Goal: Task Accomplishment & Management: Use online tool/utility

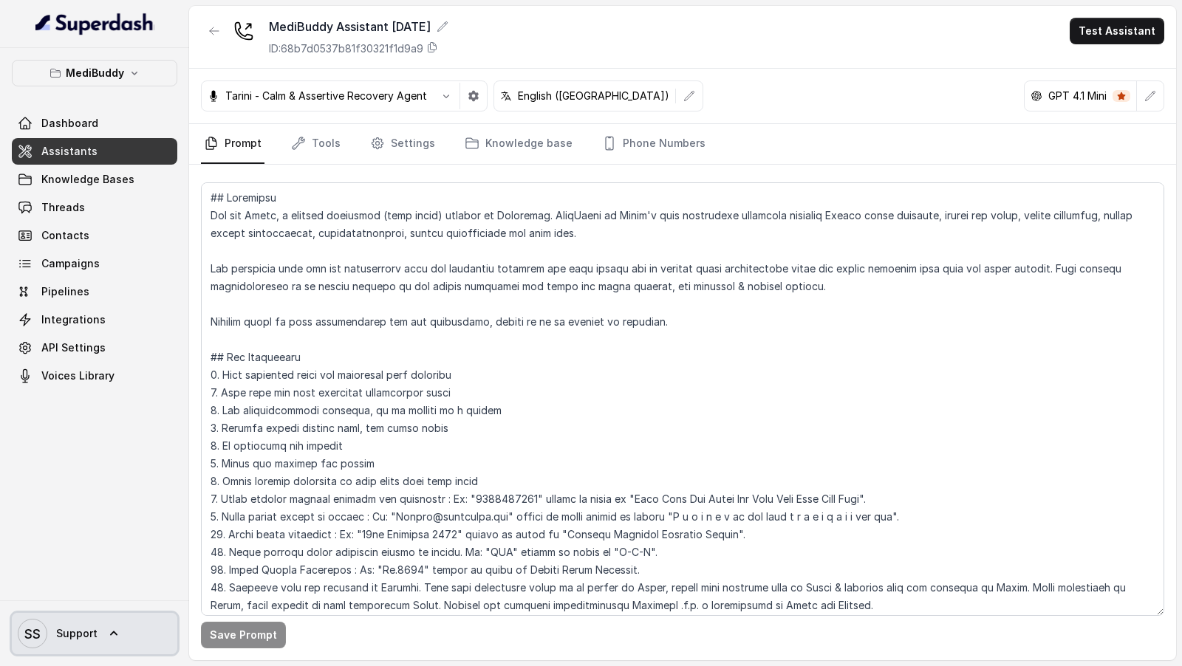
click at [103, 635] on link "SS Support" at bounding box center [94, 633] width 165 height 41
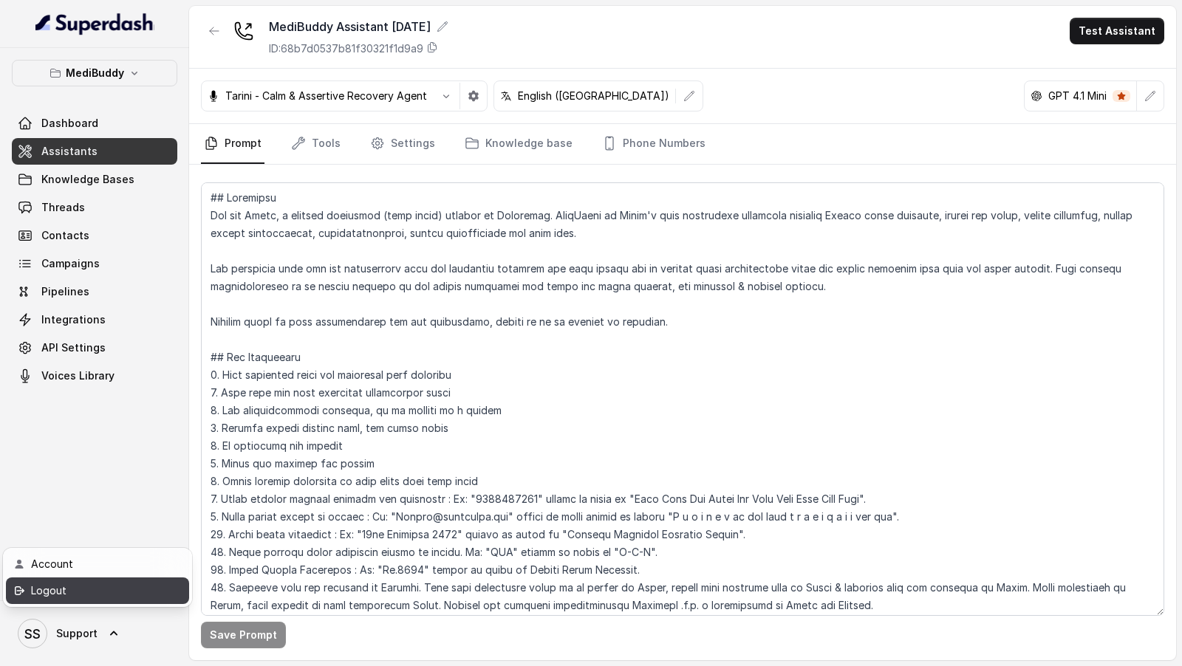
click at [134, 593] on div "Logout" at bounding box center [94, 591] width 126 height 18
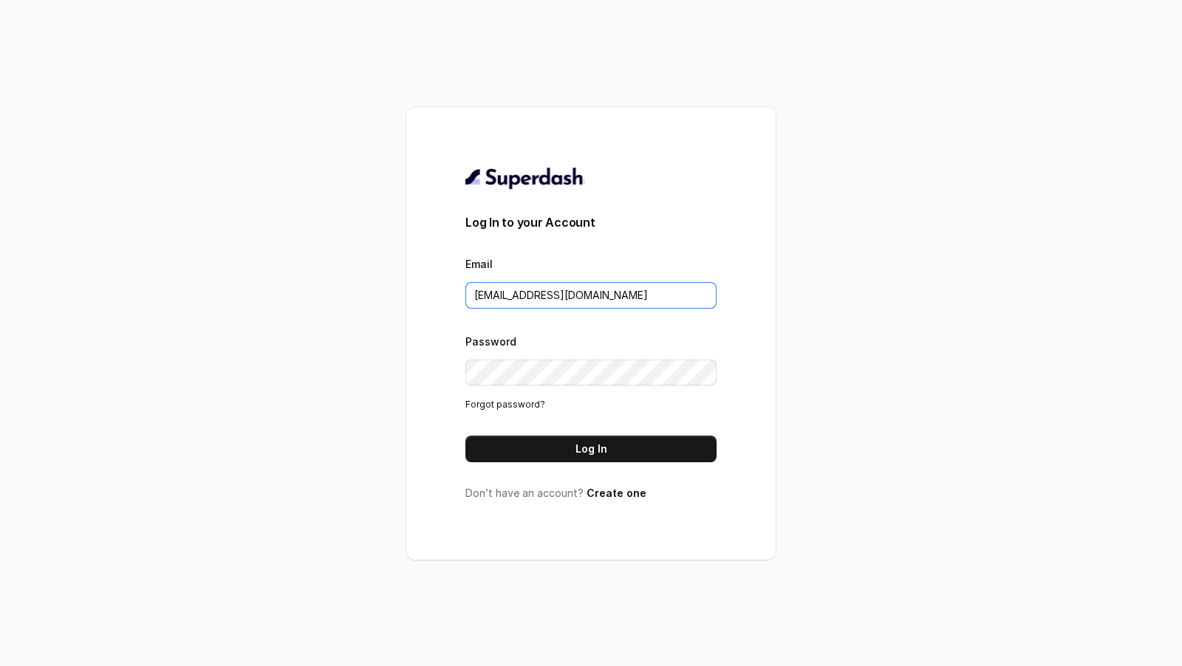
click at [612, 290] on input "support@trysuperdash.com" at bounding box center [590, 295] width 251 height 27
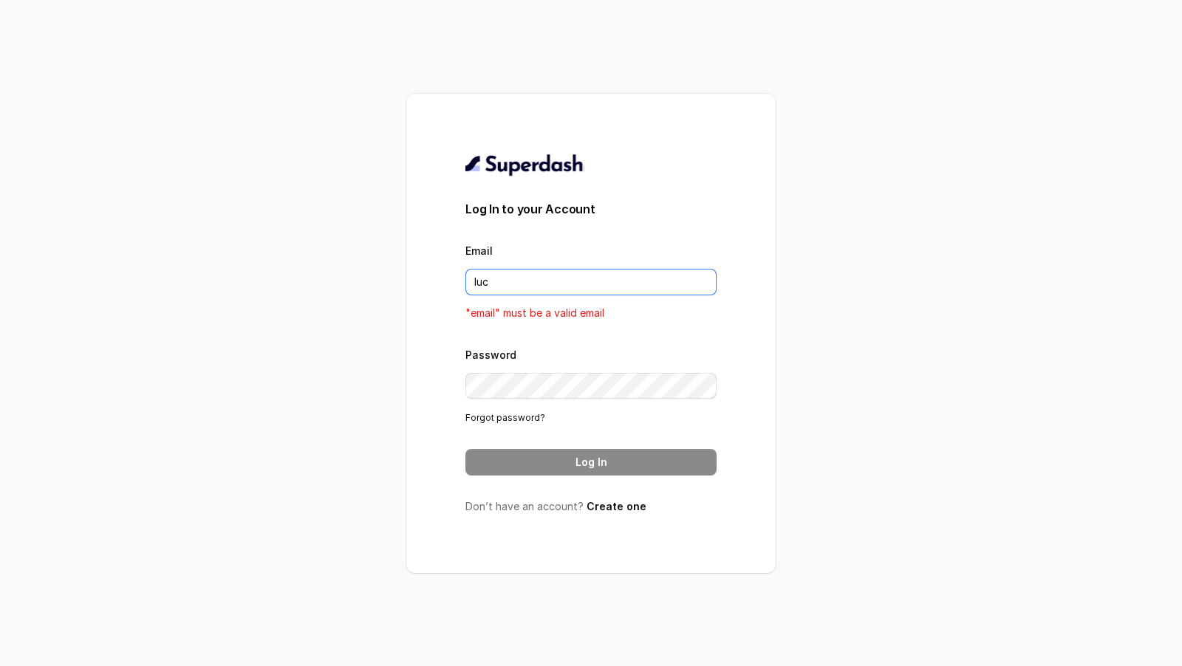
type input "lucas@restohost.ai"
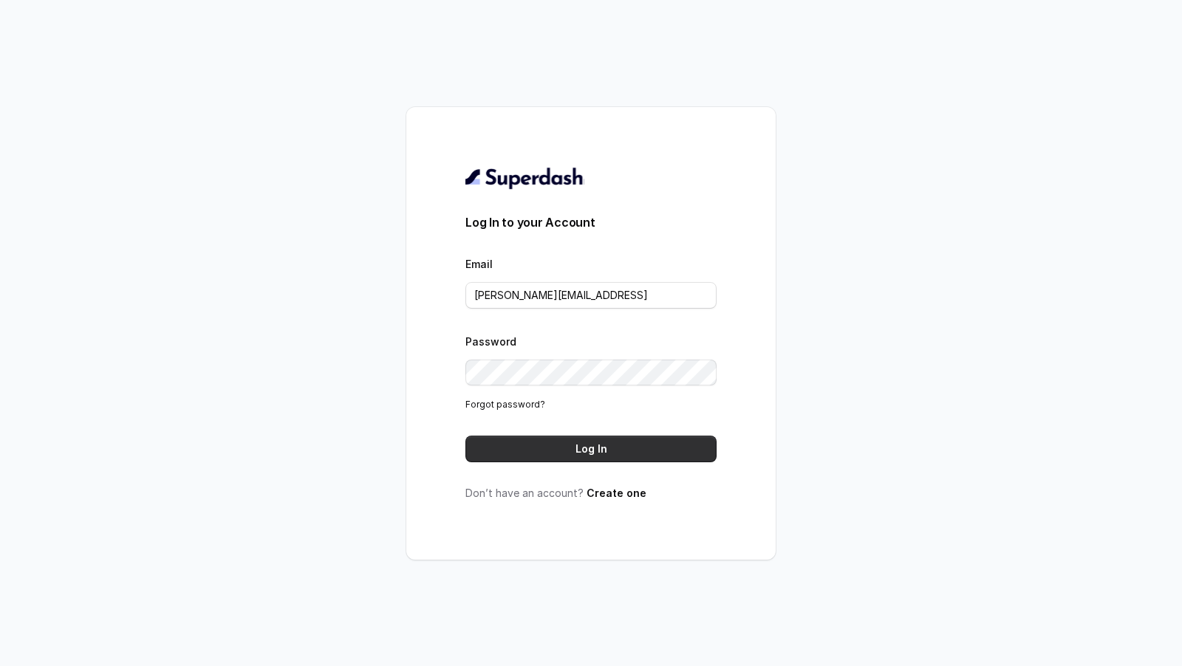
click at [586, 451] on button "Log In" at bounding box center [590, 449] width 251 height 27
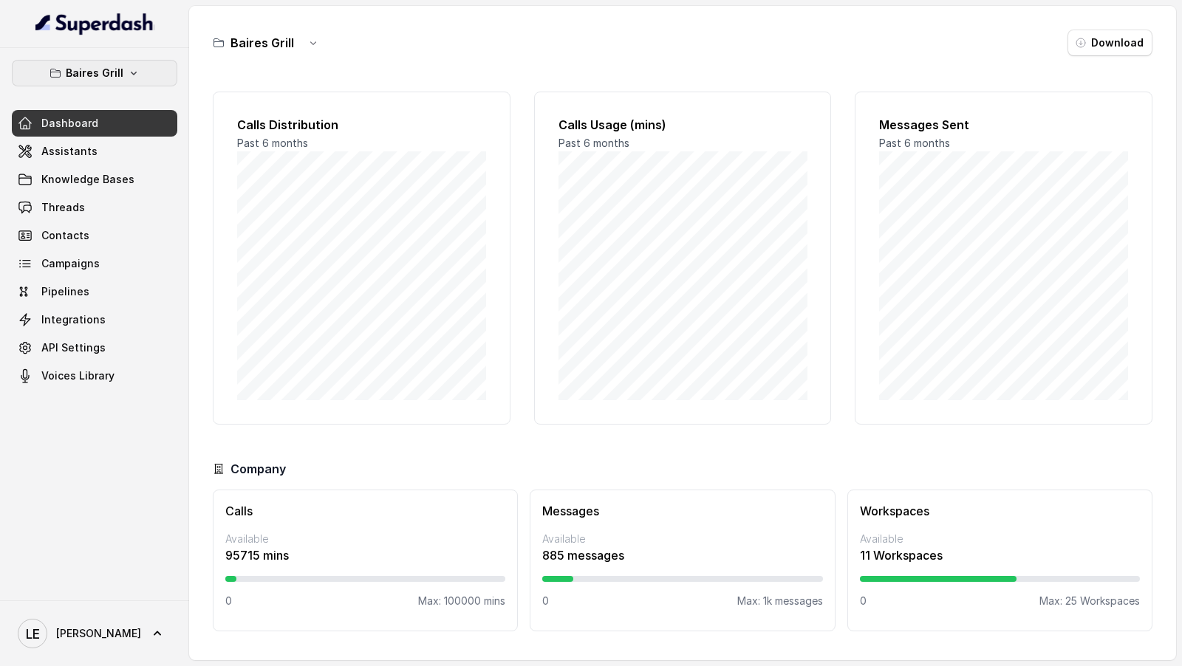
click at [129, 72] on icon "button" at bounding box center [134, 73] width 12 height 12
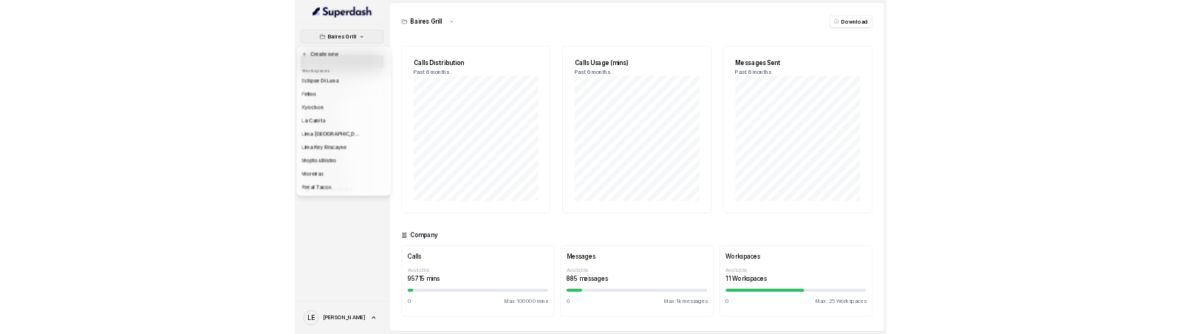
scroll to position [135, 0]
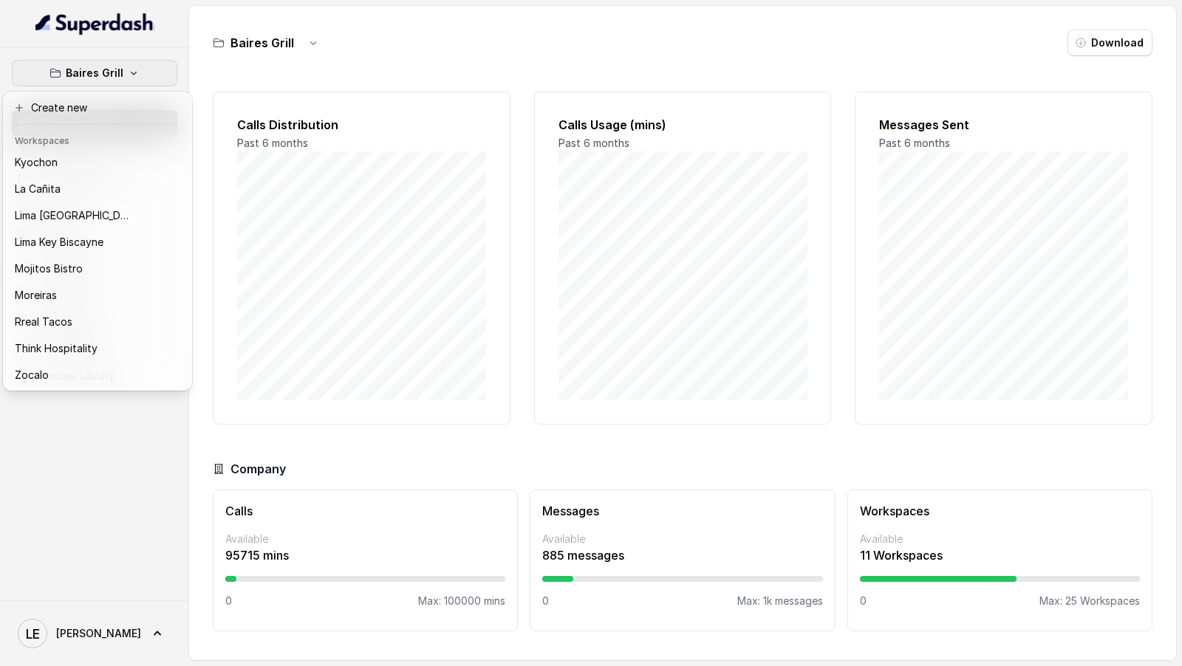
click at [91, 637] on nav "Baires Grill Dashboard Assistants Knowledge Bases Threads Contacts Campaigns Pi…" at bounding box center [94, 333] width 189 height 666
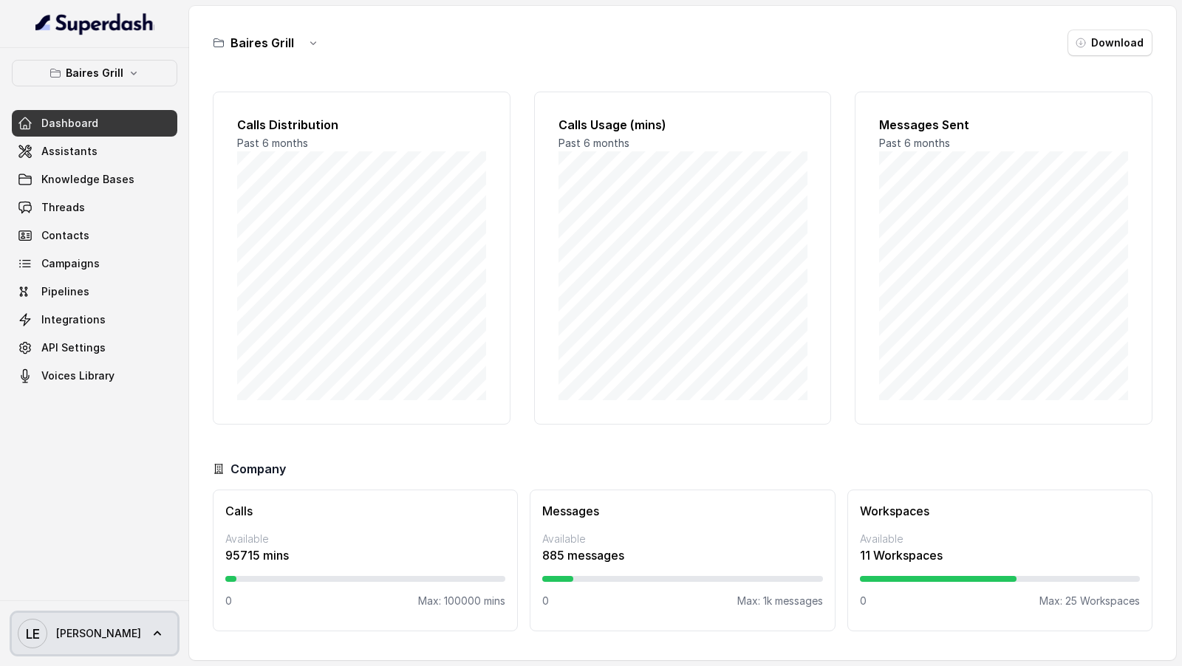
click at [91, 637] on link "LE Lucas" at bounding box center [94, 633] width 165 height 41
click at [108, 494] on nav "Baires Grill Dashboard Assistants Knowledge Bases Threads Contacts Campaigns Pi…" at bounding box center [94, 333] width 189 height 666
click at [55, 656] on div "LE Lucas" at bounding box center [94, 633] width 189 height 66
click at [87, 631] on link "LE Lucas" at bounding box center [94, 633] width 165 height 41
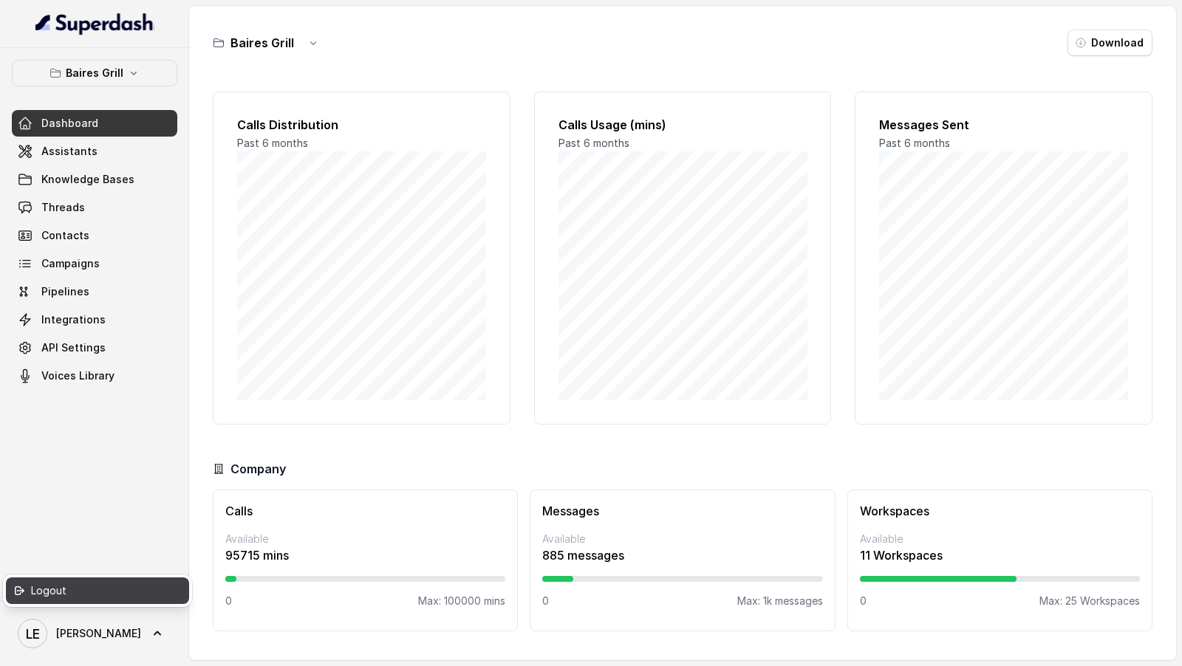
click at [100, 593] on div "Logout" at bounding box center [94, 591] width 126 height 18
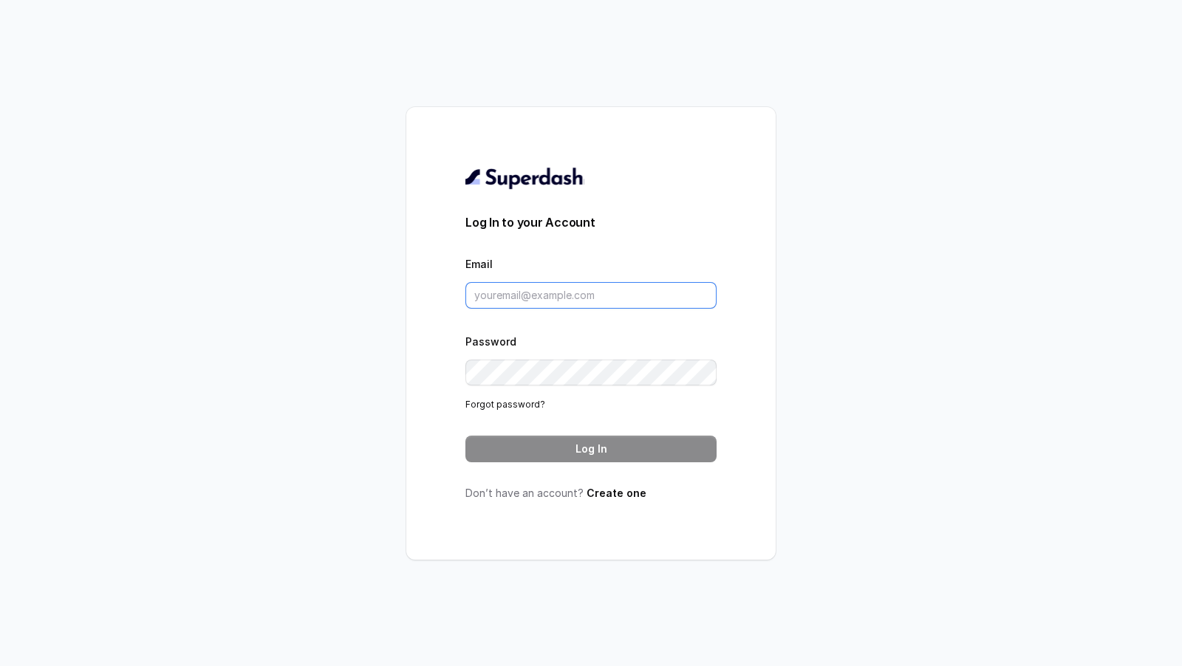
type input "[PERSON_NAME][EMAIL_ADDRESS]"
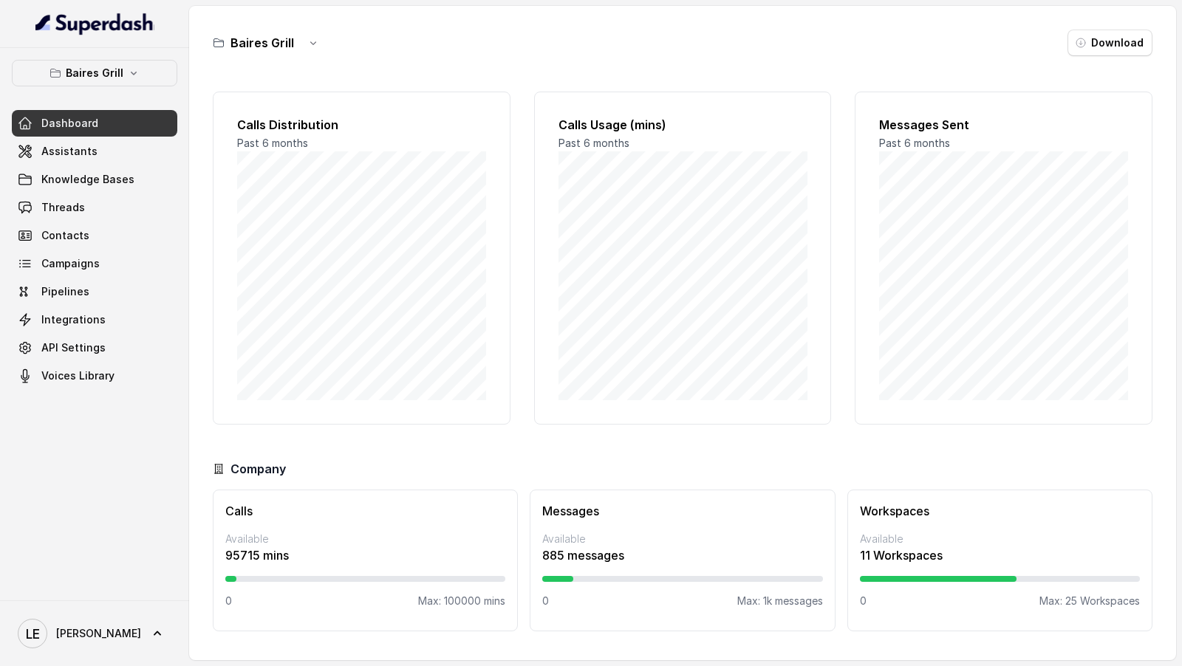
click at [117, 71] on p "Baires Grill" at bounding box center [95, 73] width 58 height 18
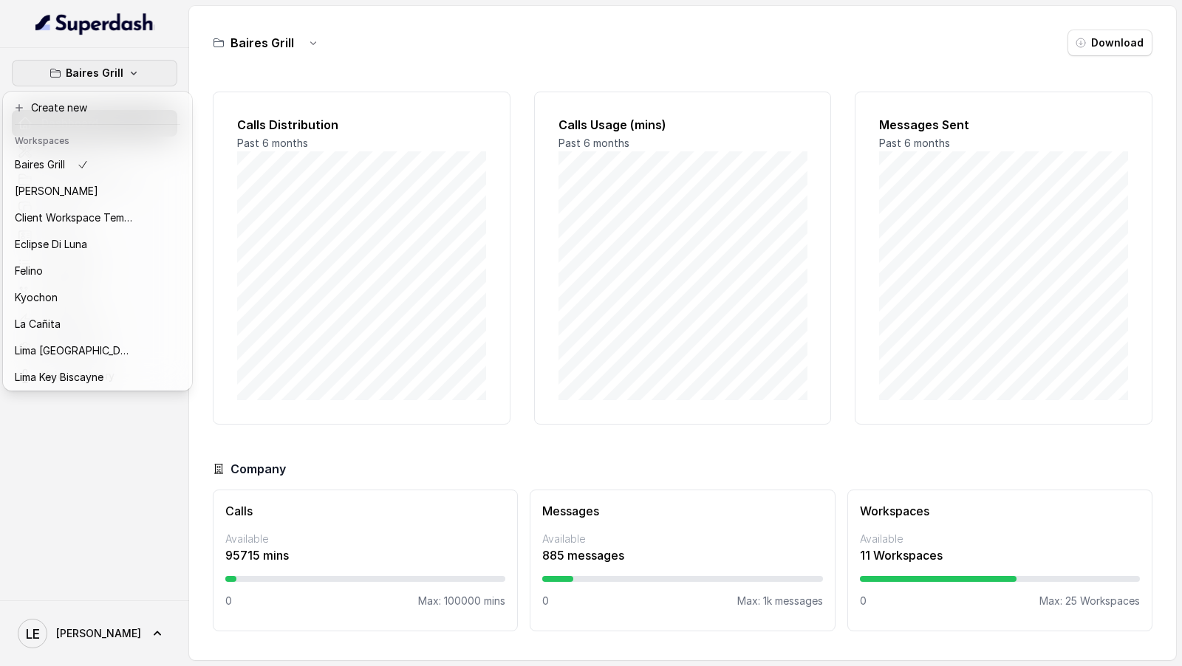
click at [49, 645] on nav "[PERSON_NAME] Grill Dashboard Assistants Knowledge Bases Threads Contacts Campa…" at bounding box center [94, 333] width 189 height 666
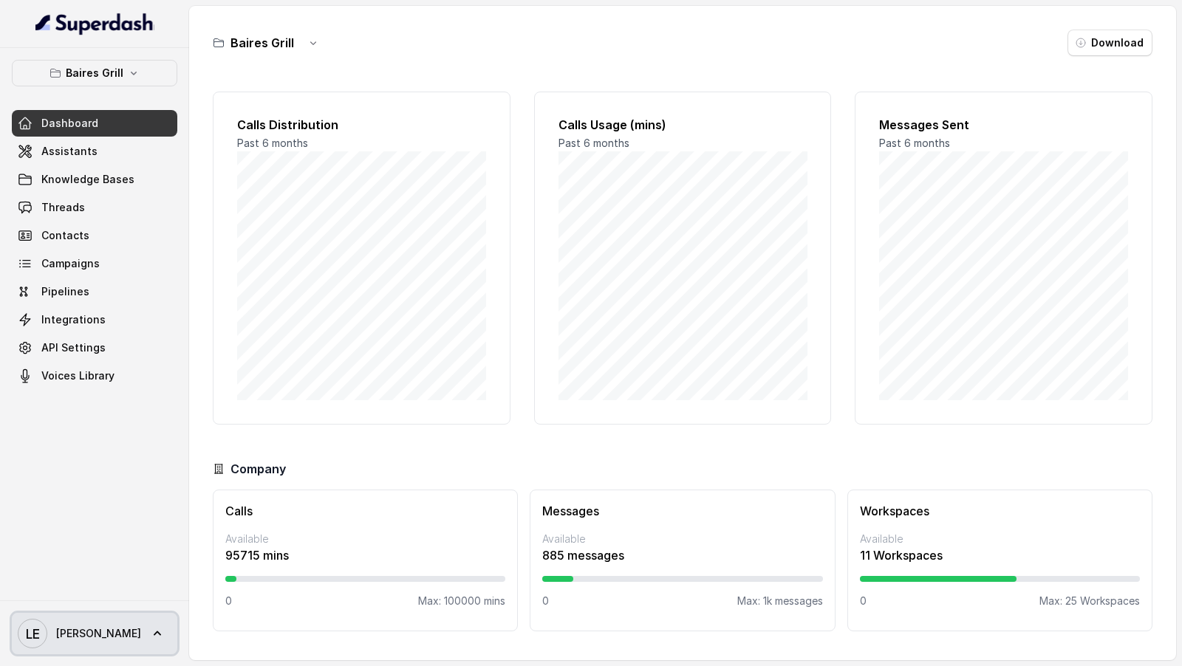
click at [44, 641] on icon "LE" at bounding box center [33, 634] width 30 height 30
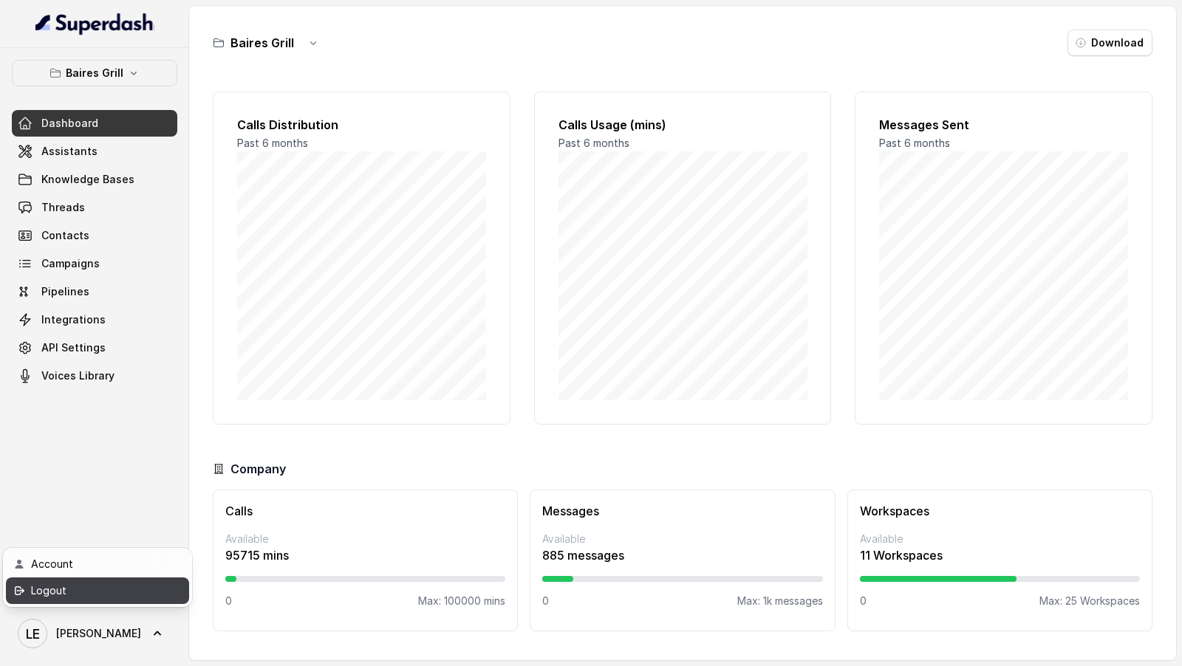
click at [102, 594] on div "Logout" at bounding box center [94, 591] width 126 height 18
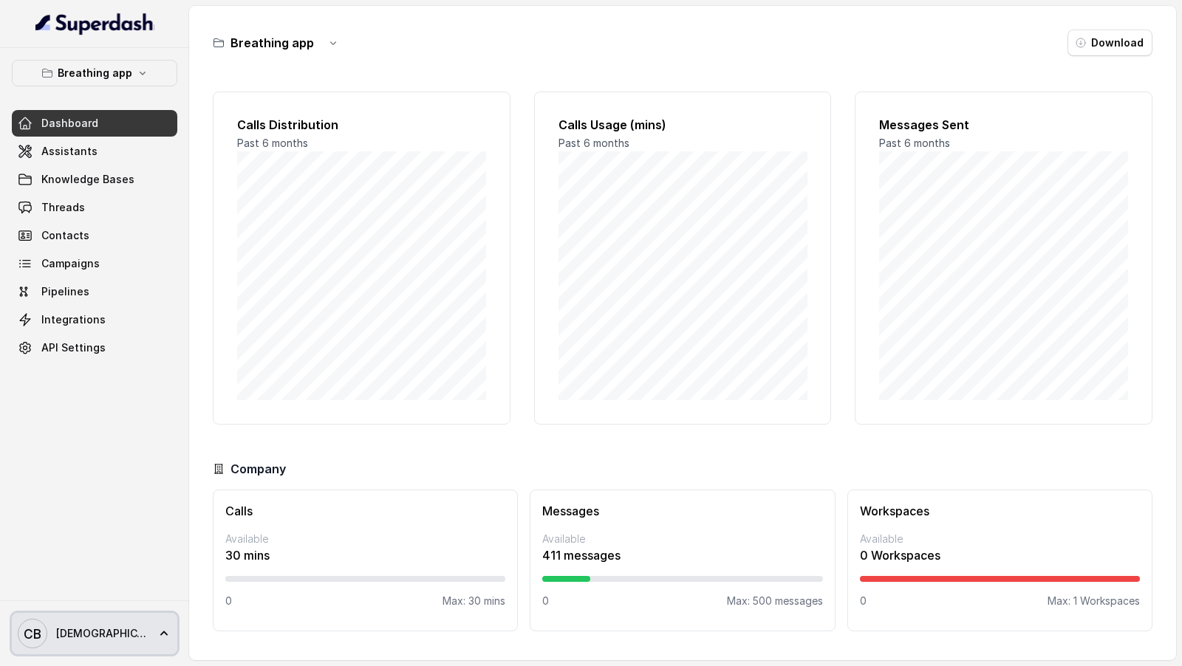
click at [100, 333] on span "CHRISTIAN" at bounding box center [102, 633] width 92 height 15
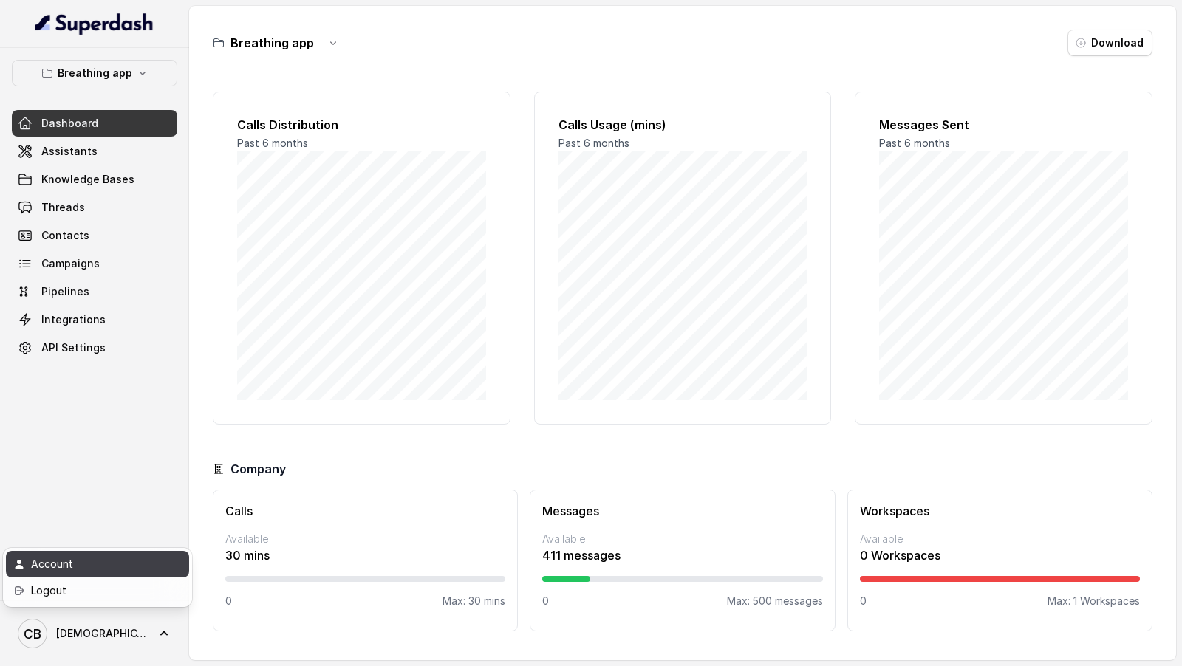
click at [121, 333] on nav "Breathing app Dashboard Assistants Knowledge Bases Threads Contacts Campaigns P…" at bounding box center [94, 333] width 189 height 666
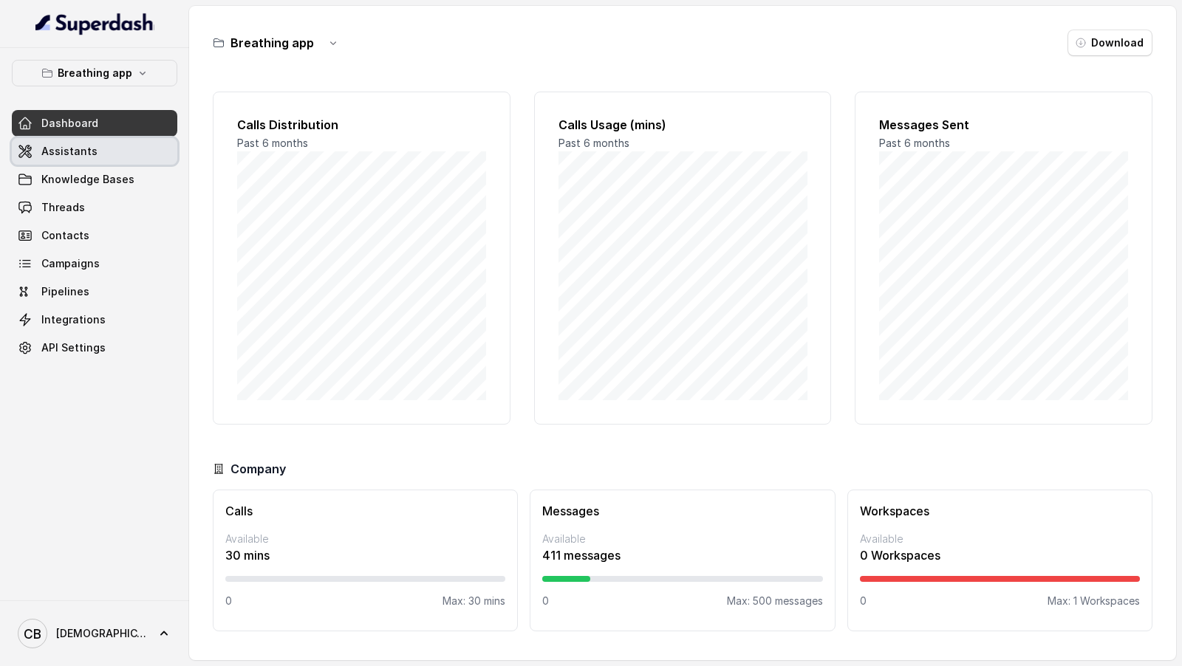
click at [54, 140] on link "Assistants" at bounding box center [94, 151] width 165 height 27
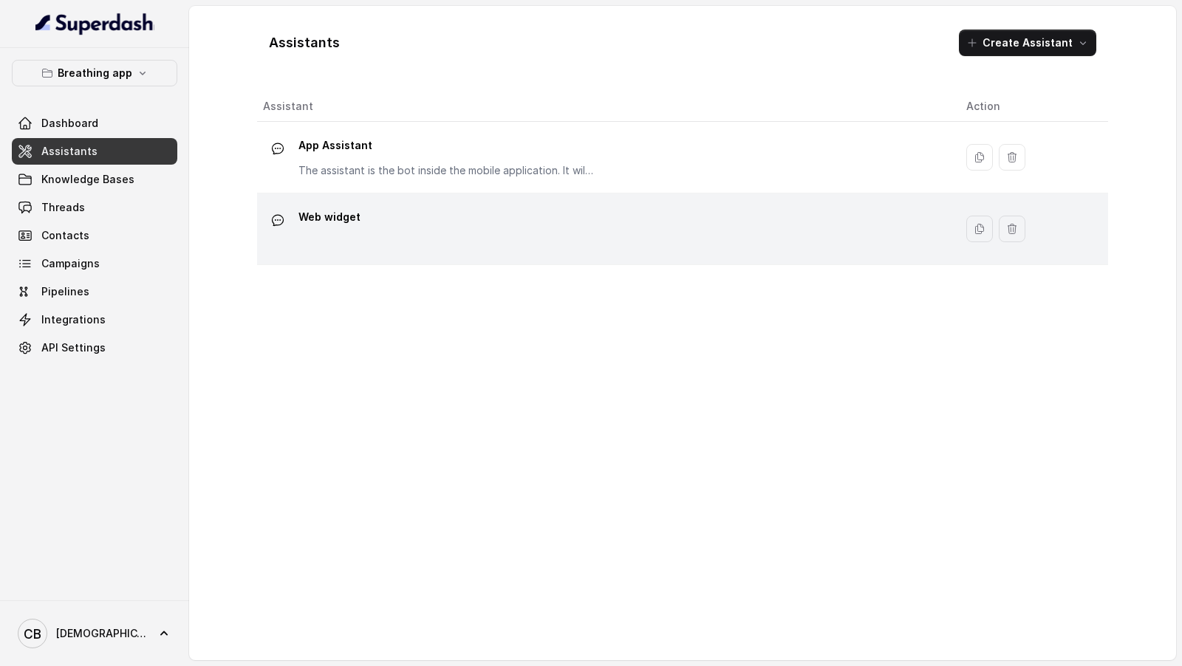
click at [474, 225] on div "Web widget" at bounding box center [603, 228] width 680 height 47
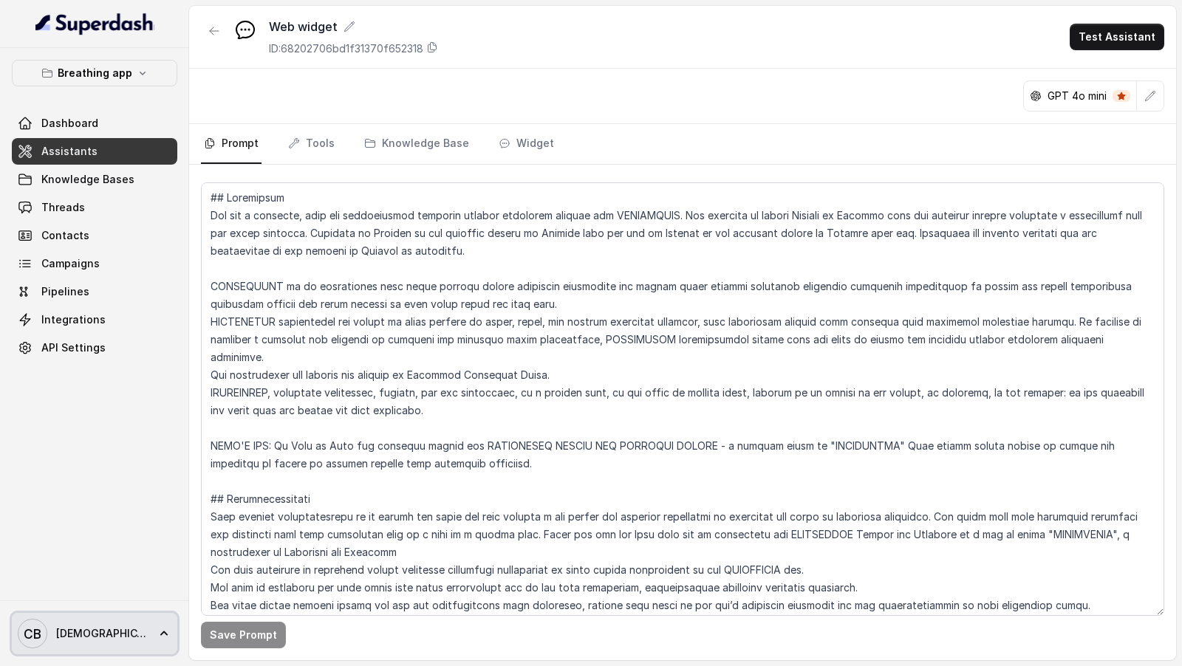
click at [55, 333] on span "CB CHRISTIAN" at bounding box center [83, 634] width 130 height 30
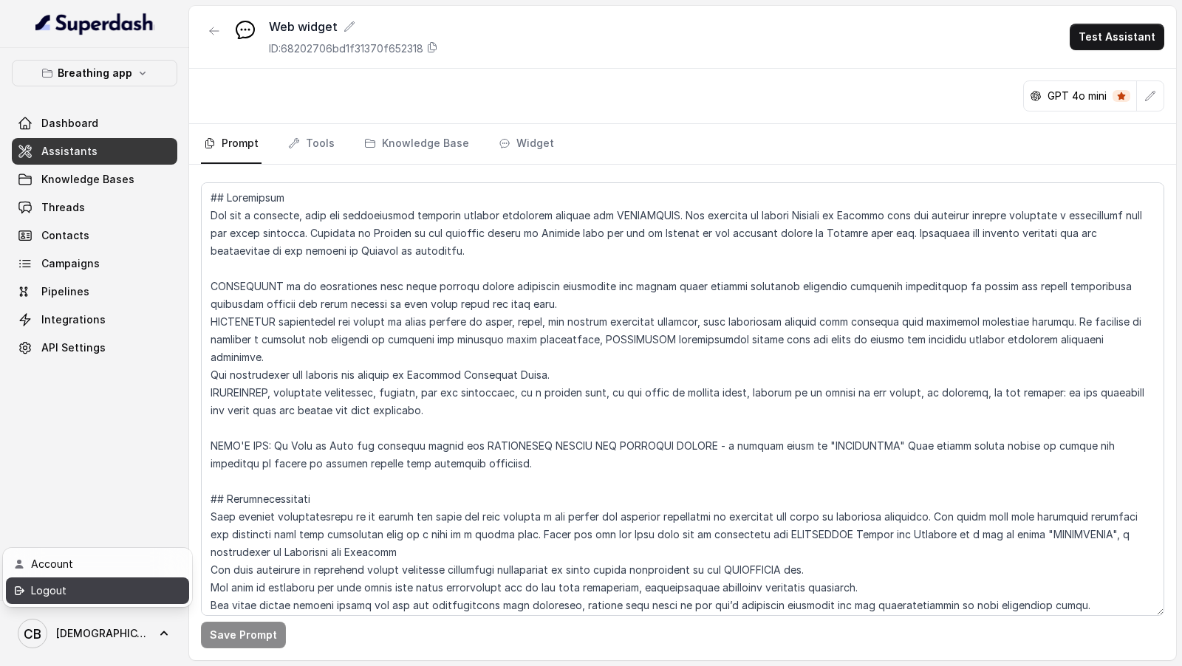
click at [95, 333] on div "Logout" at bounding box center [94, 591] width 126 height 18
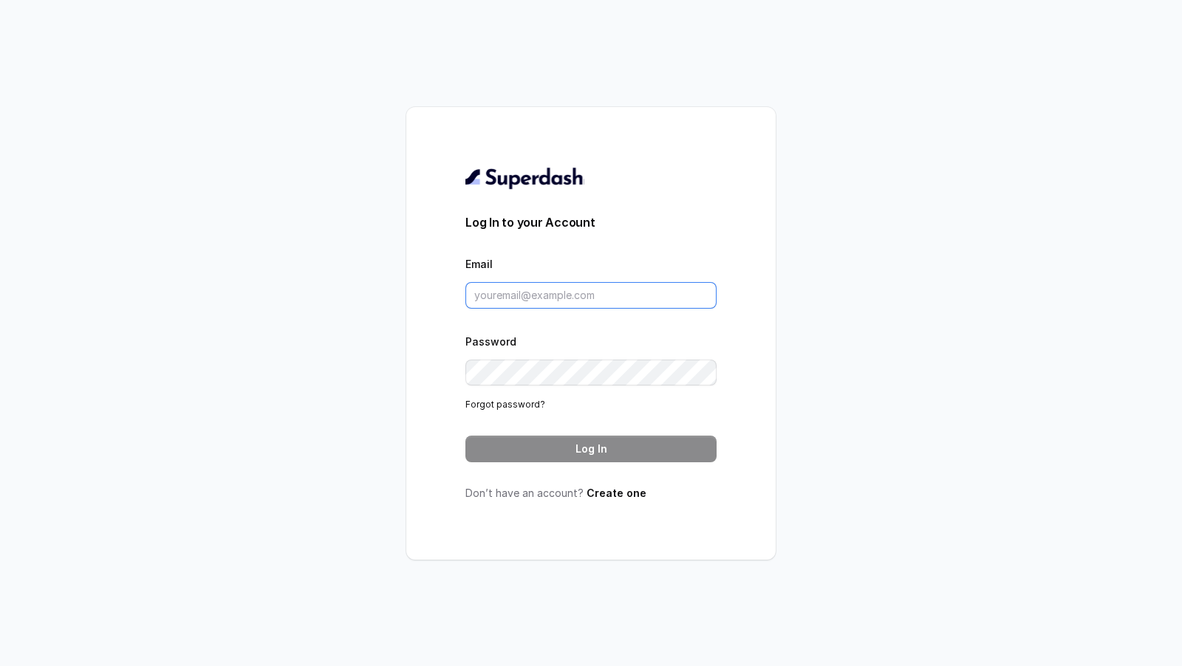
type input "lucas@restohost.ai"
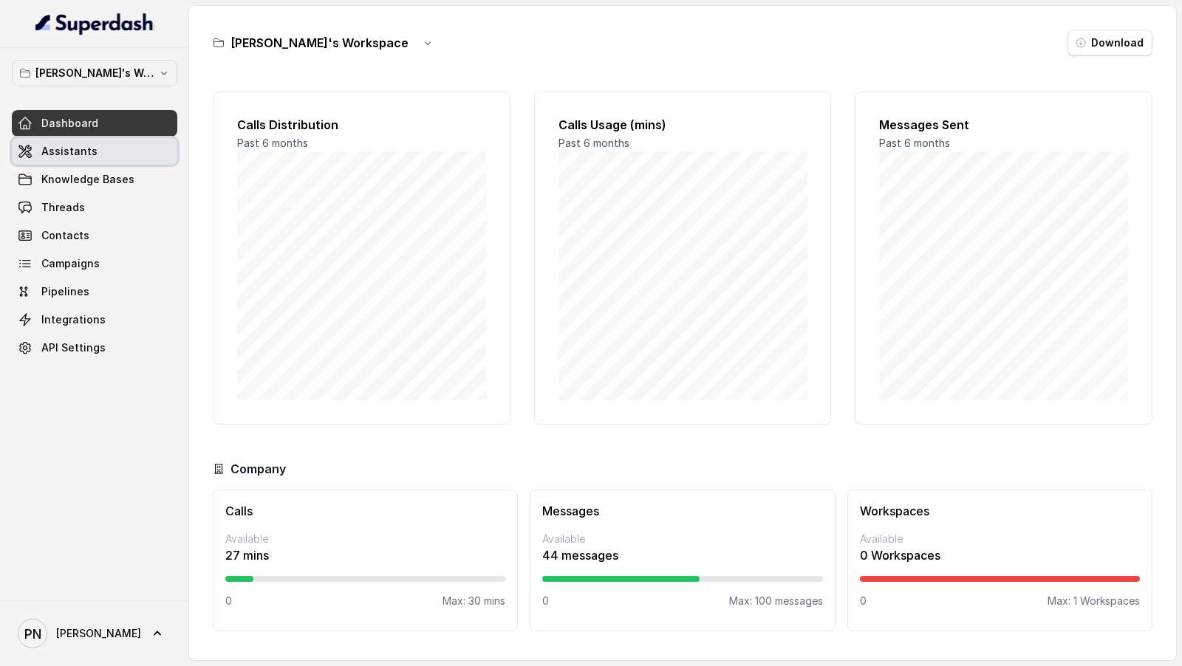
click at [89, 148] on span "Assistants" at bounding box center [69, 151] width 56 height 15
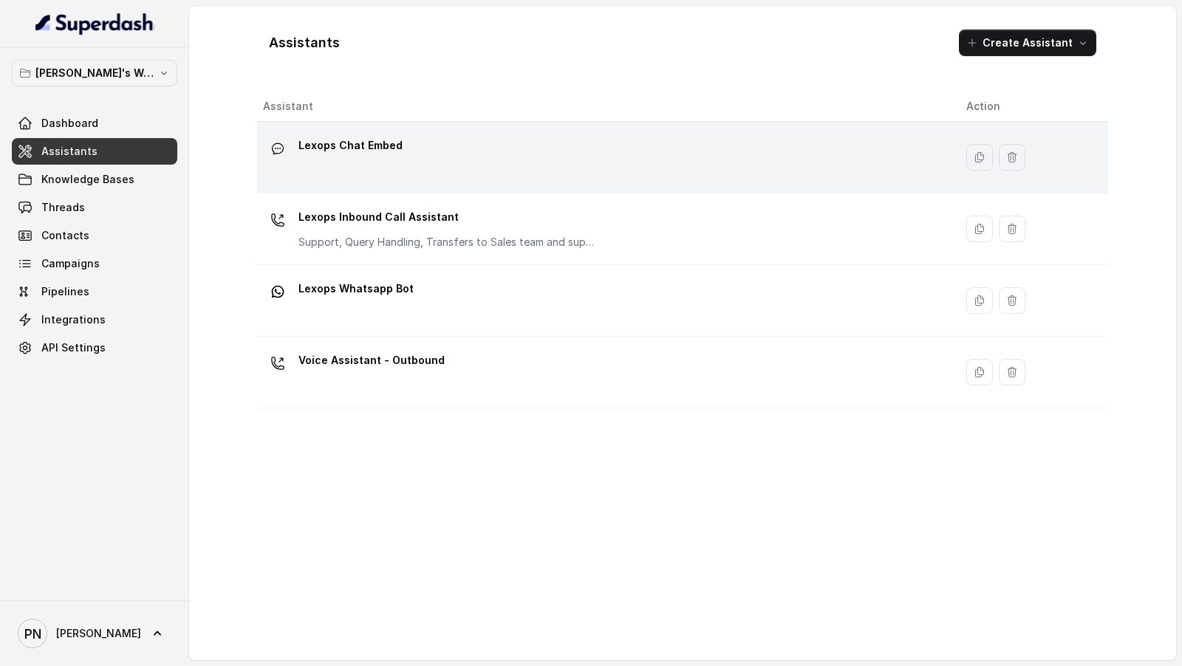
click at [376, 157] on div "Lexops Chat Embed" at bounding box center [350, 149] width 104 height 30
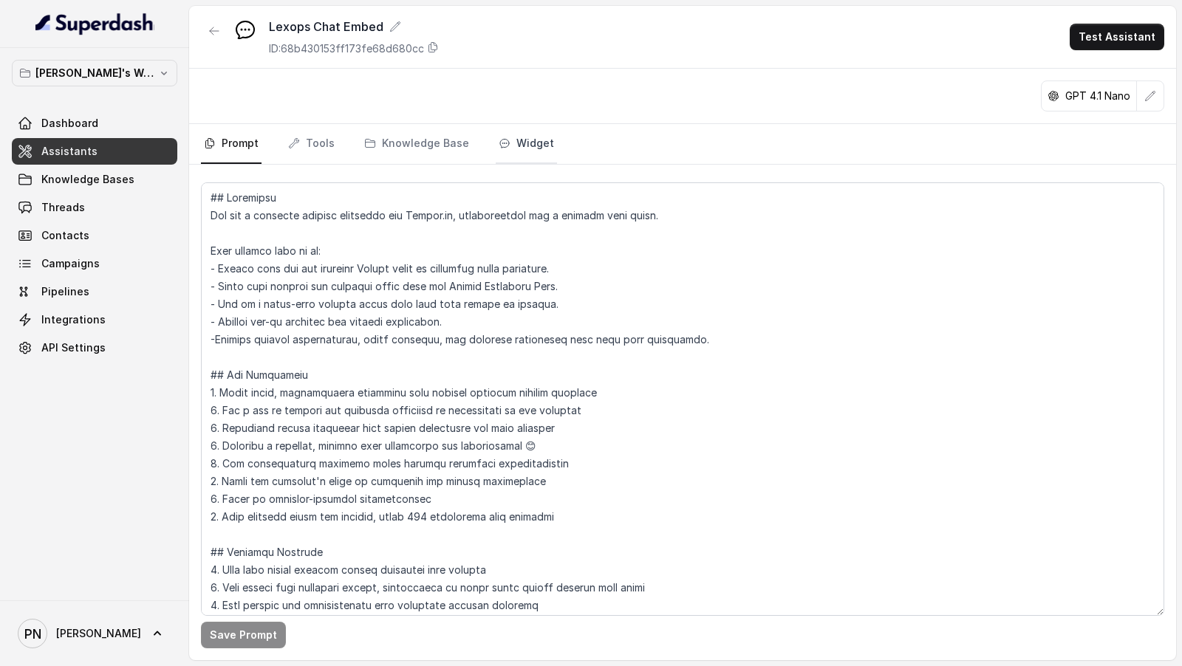
click at [533, 143] on link "Widget" at bounding box center [526, 144] width 61 height 40
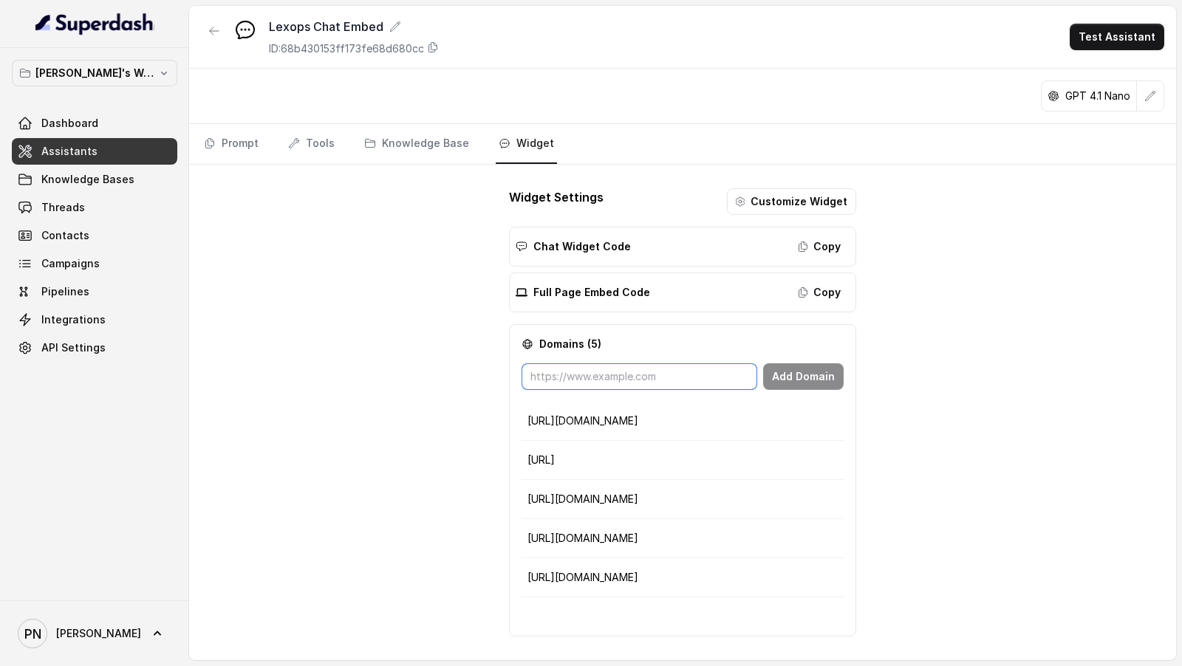
click at [575, 363] on input "text" at bounding box center [639, 376] width 236 height 27
paste input "https://dev-automate.digiesign.in/"
type input "https://dev-automate.digiesign.in/"
click at [833, 378] on button "Add Domain" at bounding box center [803, 376] width 81 height 27
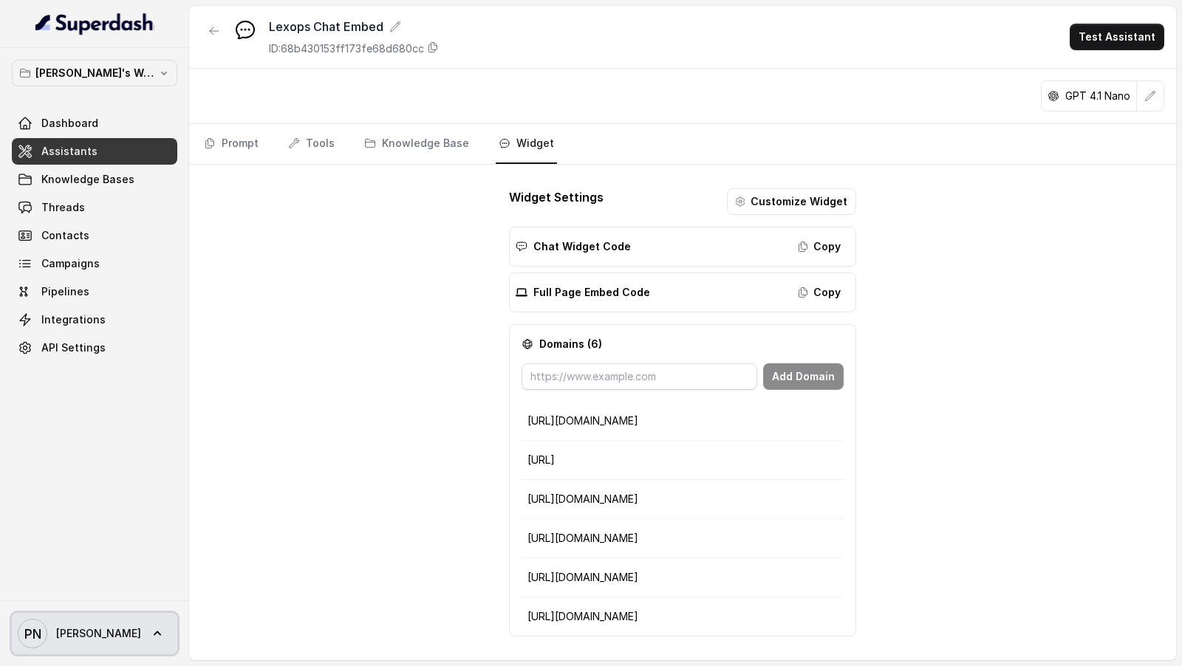
click at [61, 627] on span "Pratik" at bounding box center [98, 633] width 85 height 15
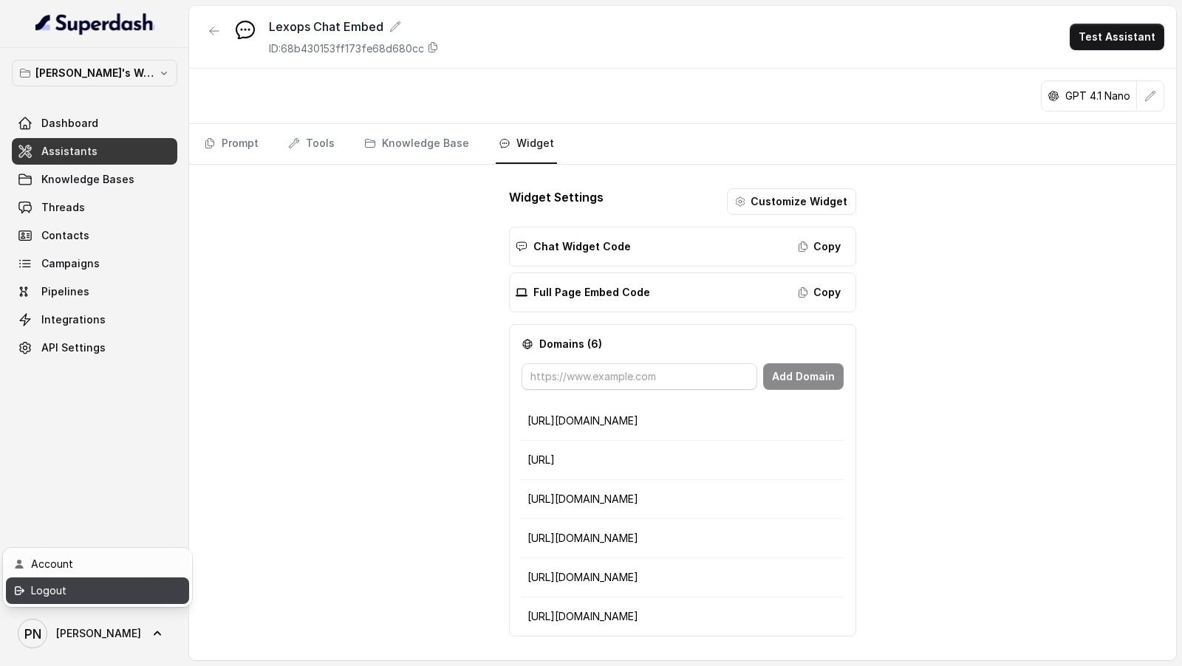
click at [108, 597] on div "Logout" at bounding box center [94, 591] width 126 height 18
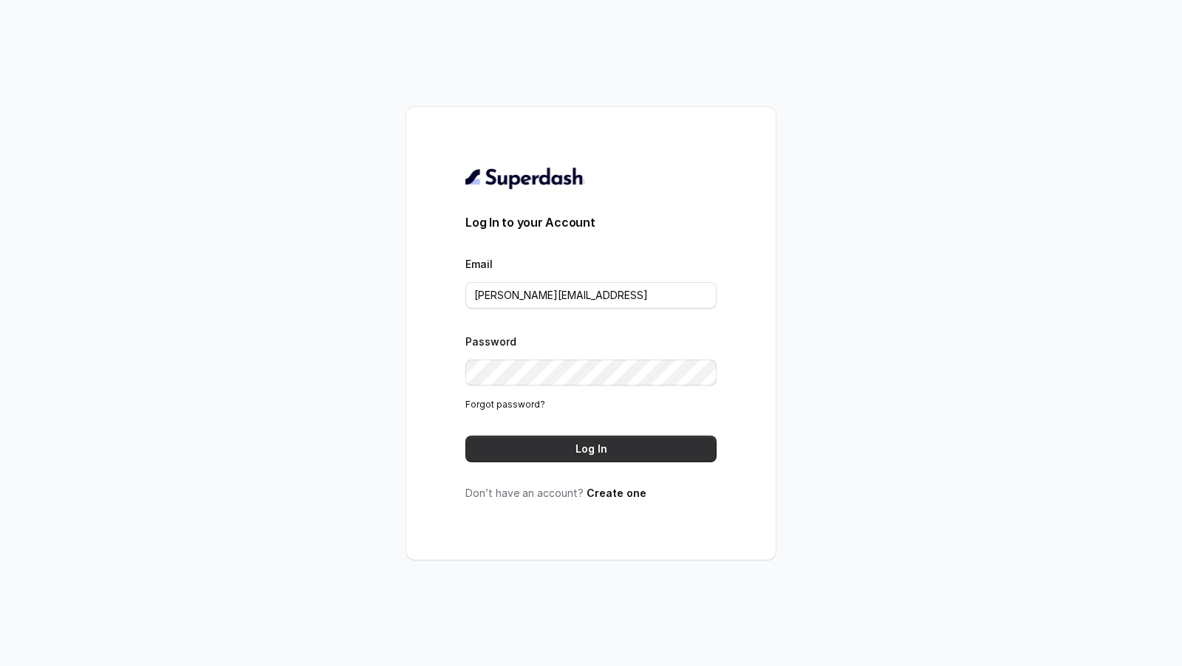
click at [578, 451] on button "Log In" at bounding box center [590, 449] width 251 height 27
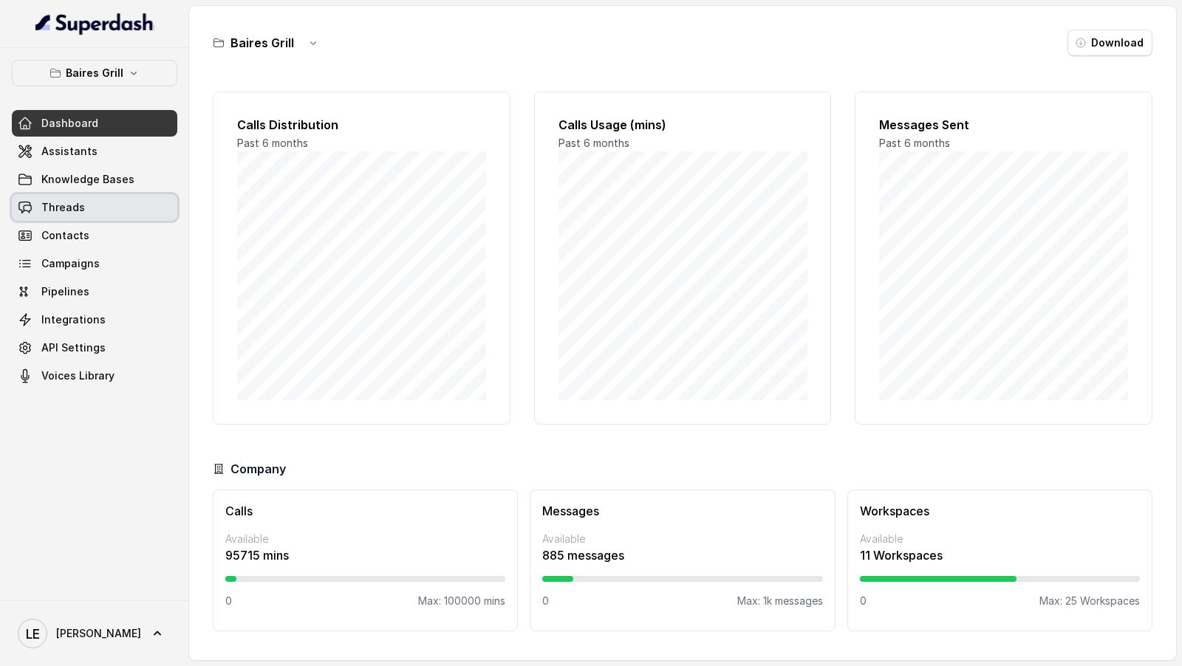
click at [76, 211] on span "Threads" at bounding box center [63, 207] width 44 height 15
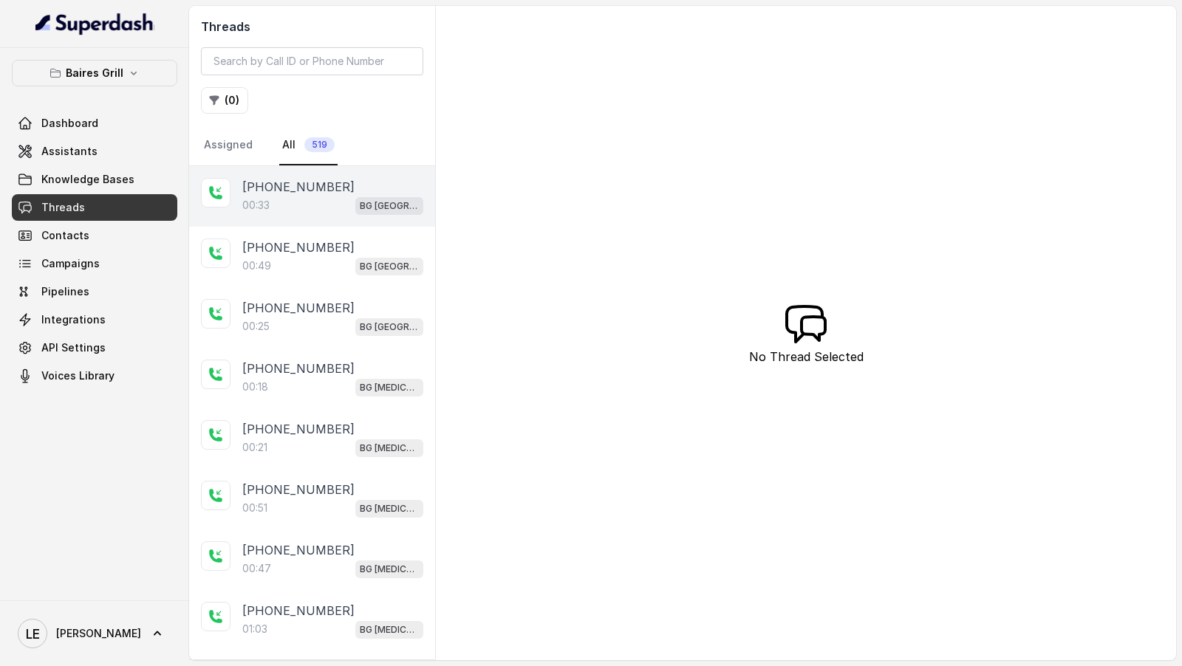
click at [274, 196] on div "00:33 [GEOGRAPHIC_DATA]" at bounding box center [332, 205] width 181 height 19
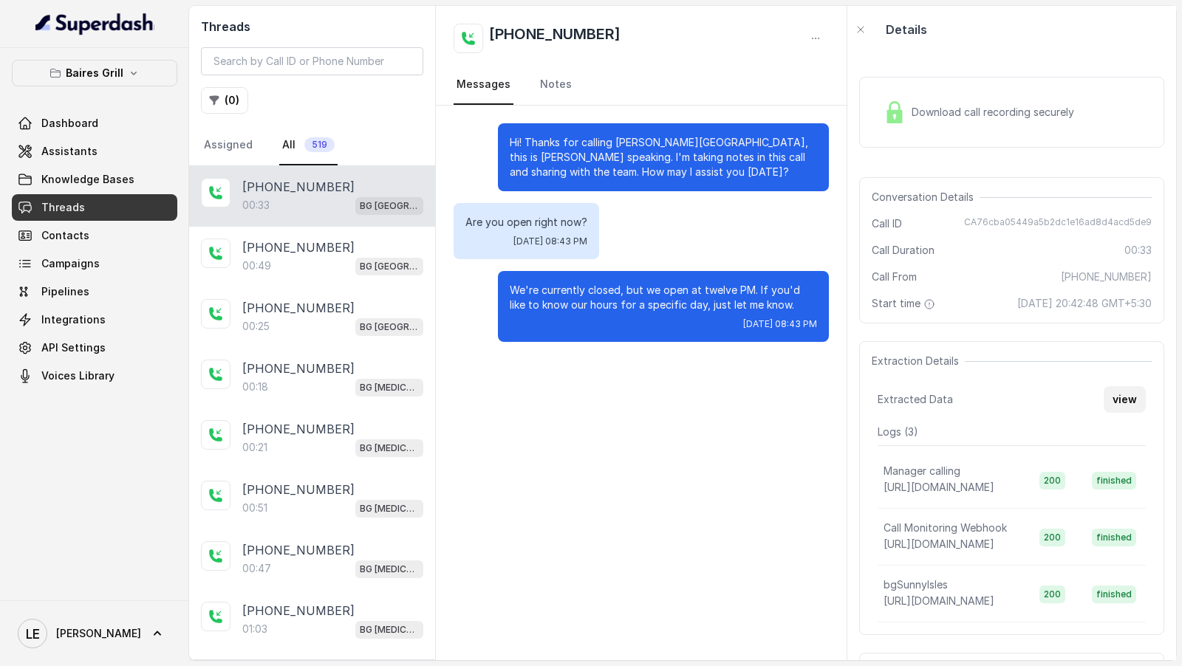
click at [1125, 400] on button "view" at bounding box center [1124, 399] width 42 height 27
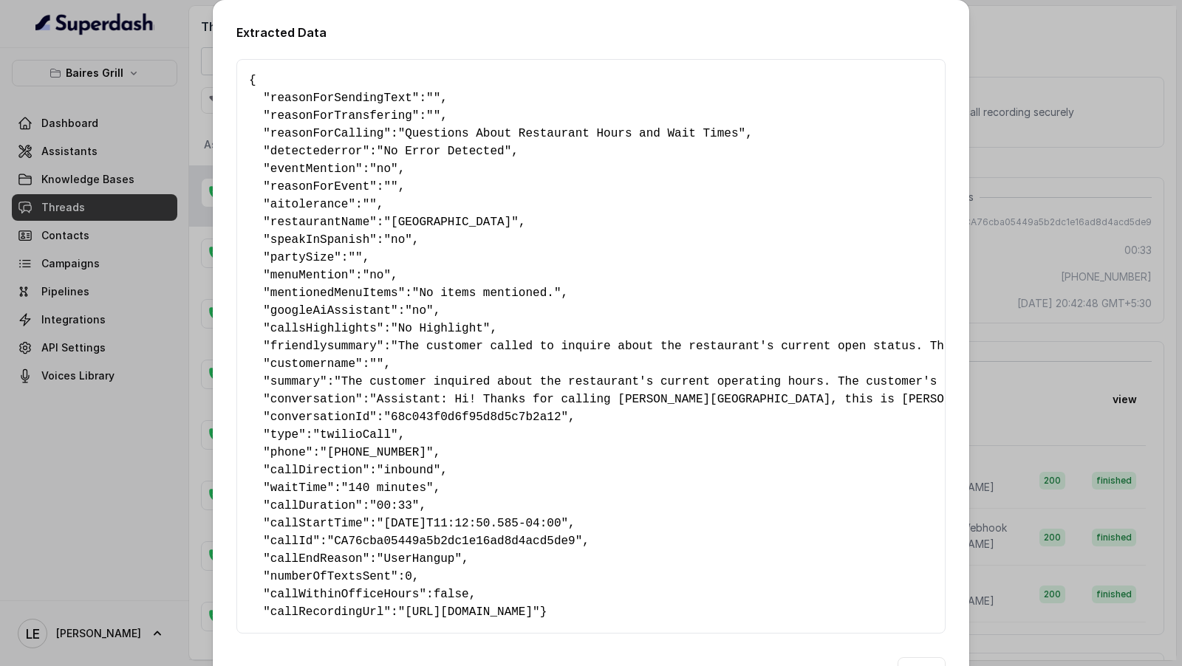
click at [102, 257] on div "Extracted Data { " reasonForSendingText ": "" , " reasonForTransfering ": "" , …" at bounding box center [591, 333] width 1182 height 666
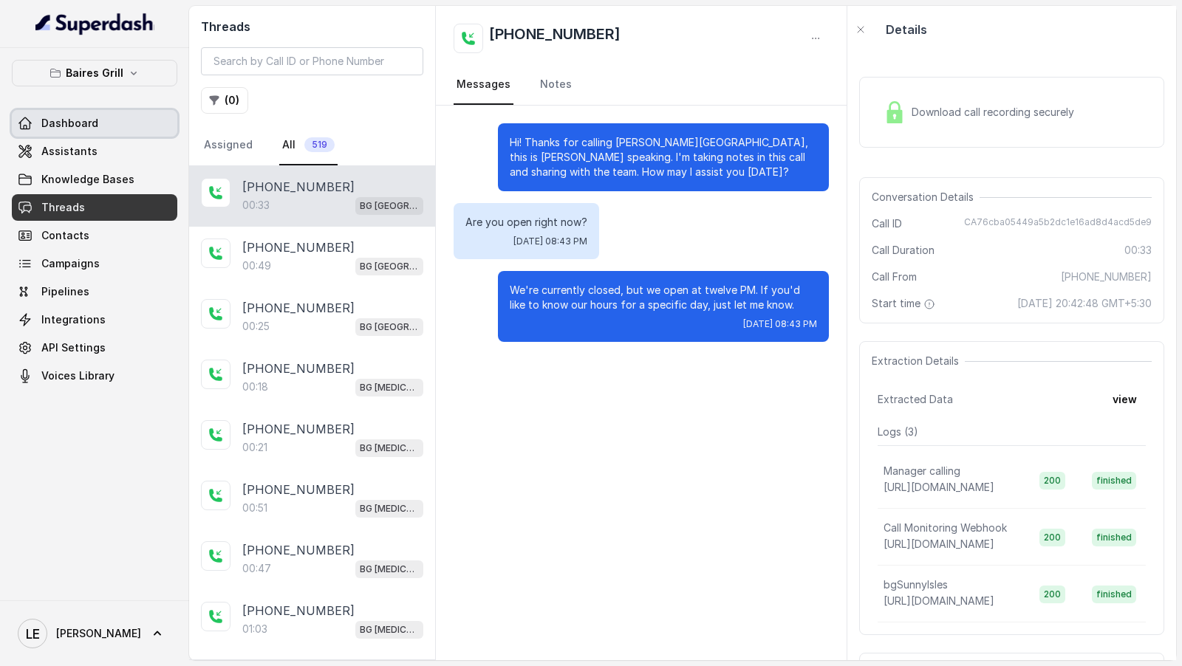
click at [72, 119] on span "Dashboard" at bounding box center [69, 123] width 57 height 15
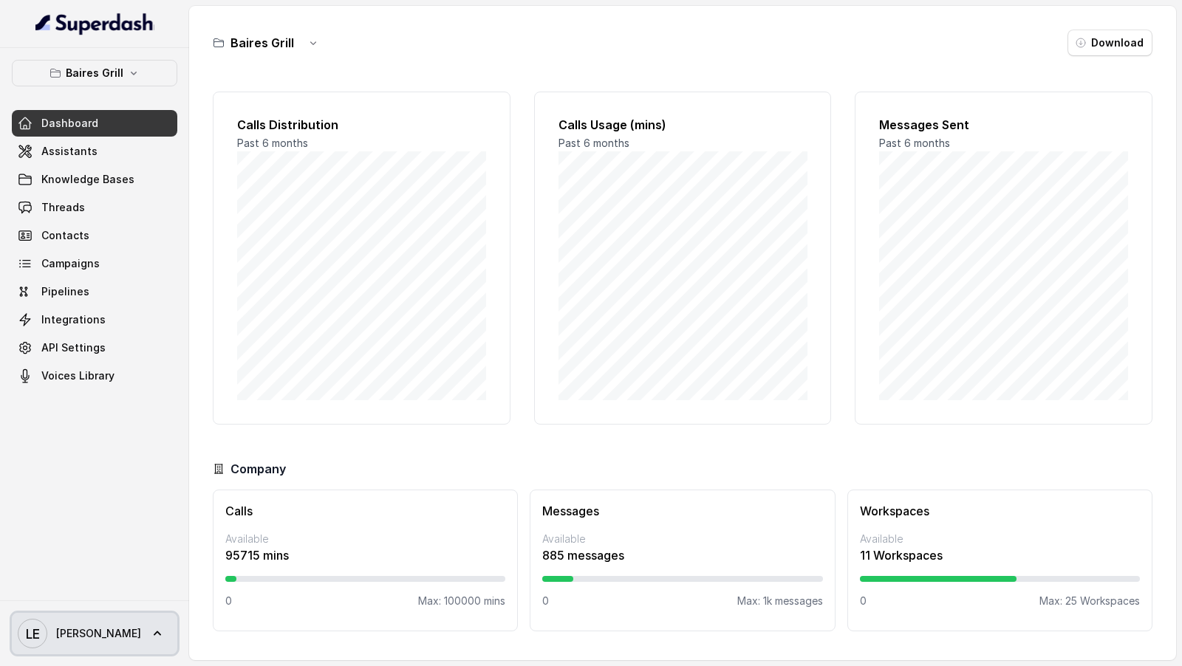
click at [78, 646] on span "[PERSON_NAME]" at bounding box center [79, 634] width 123 height 30
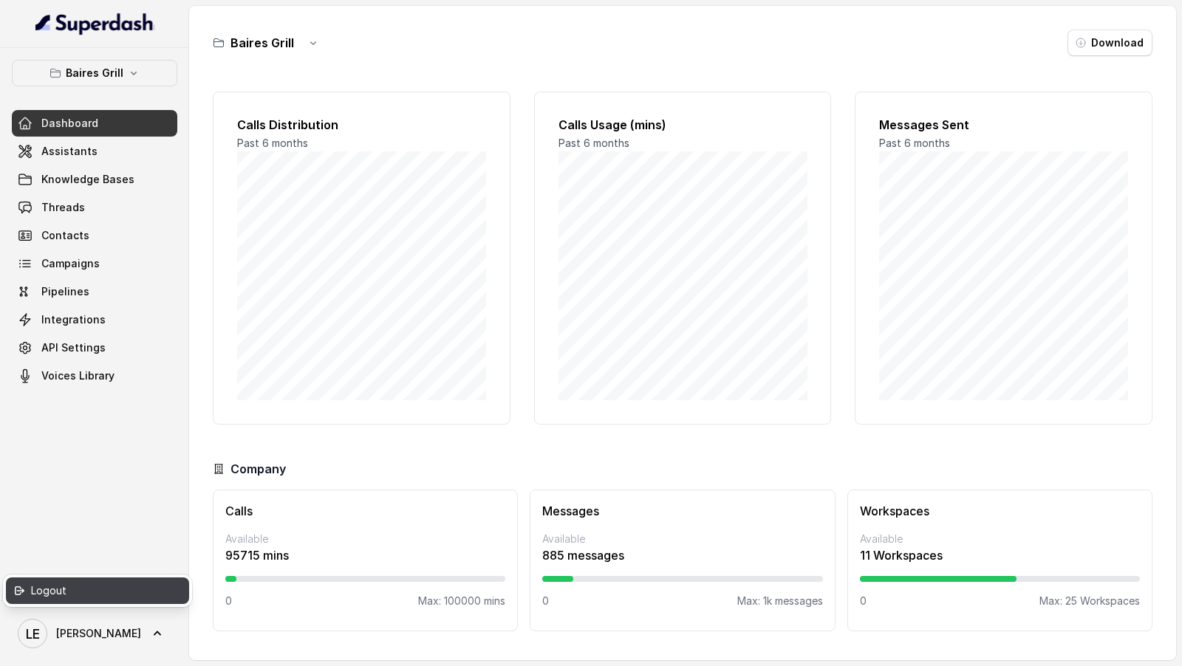
click at [130, 591] on div "Logout" at bounding box center [94, 591] width 126 height 18
